Goal: Transaction & Acquisition: Subscribe to service/newsletter

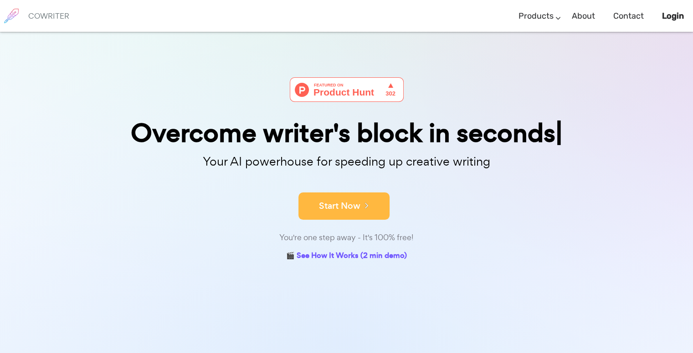
click at [363, 210] on icon at bounding box center [364, 205] width 8 height 10
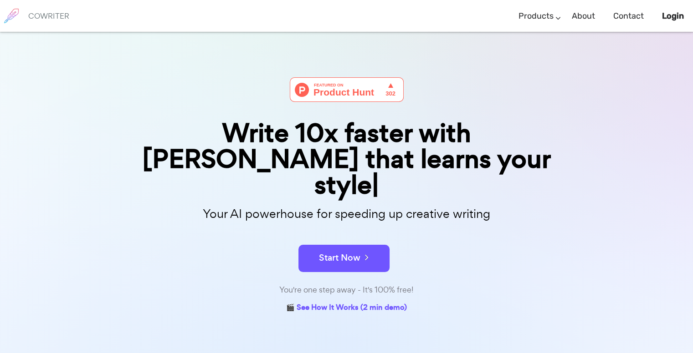
click at [147, 329] on div "Write 10x faster with AI that learns your style Your AI powerhouse for speeding…" at bounding box center [346, 260] width 693 height 457
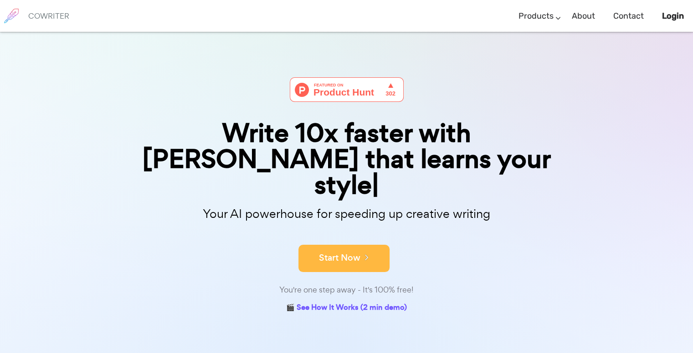
click at [354, 245] on button "Start Now" at bounding box center [343, 258] width 91 height 27
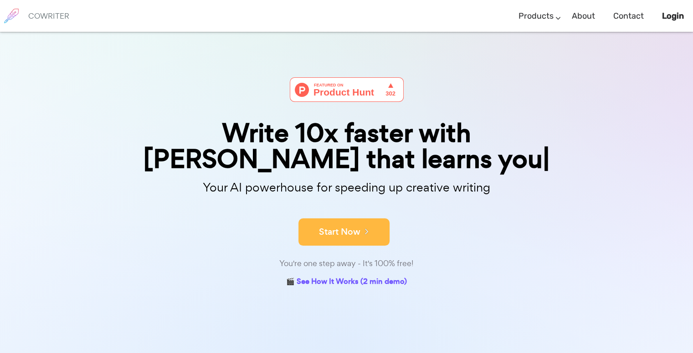
click at [343, 206] on div "Start Now" at bounding box center [346, 224] width 455 height 39
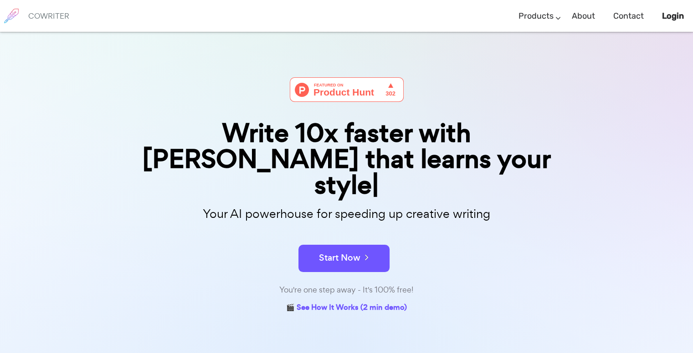
scroll to position [108, 0]
